Goal: Information Seeking & Learning: Learn about a topic

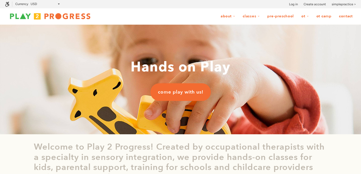
scroll to position [0, 0]
click at [325, 16] on link "OT Camp" at bounding box center [324, 17] width 22 height 10
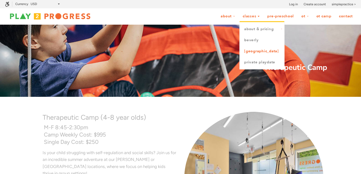
click at [258, 48] on link "[GEOGRAPHIC_DATA]" at bounding box center [262, 51] width 45 height 11
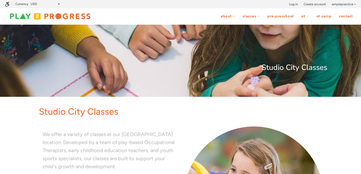
click at [318, 16] on link "OT Camp" at bounding box center [324, 17] width 22 height 10
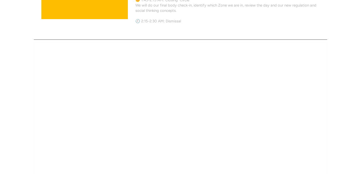
scroll to position [522, 0]
